Goal: Understand process/instructions: Learn how to perform a task or action

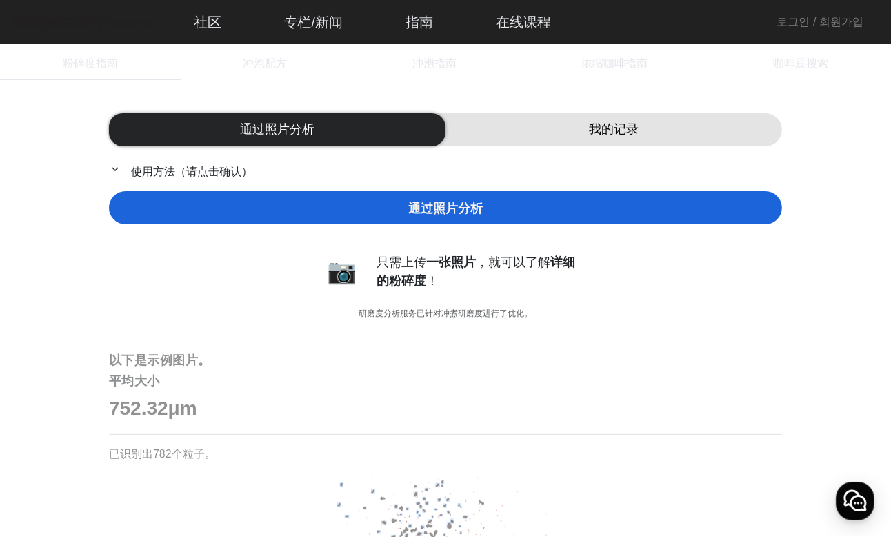
click at [733, 217] on div "通过照片分析" at bounding box center [445, 207] width 673 height 33
